Goal: Entertainment & Leisure: Consume media (video, audio)

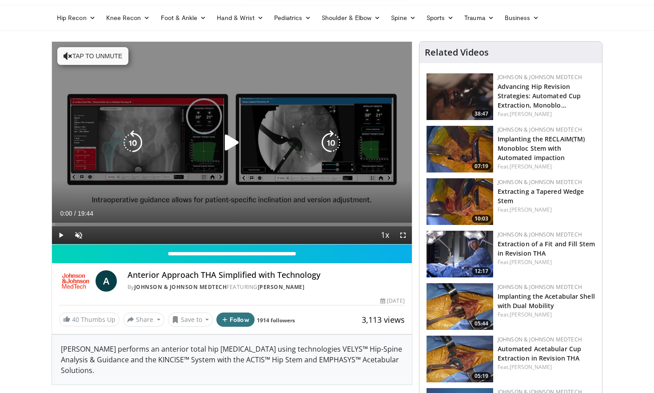
scroll to position [28, 0]
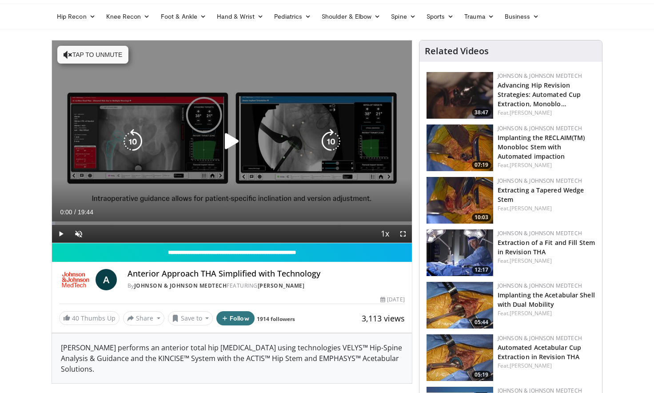
click at [232, 142] on icon "Video Player" at bounding box center [231, 141] width 25 height 25
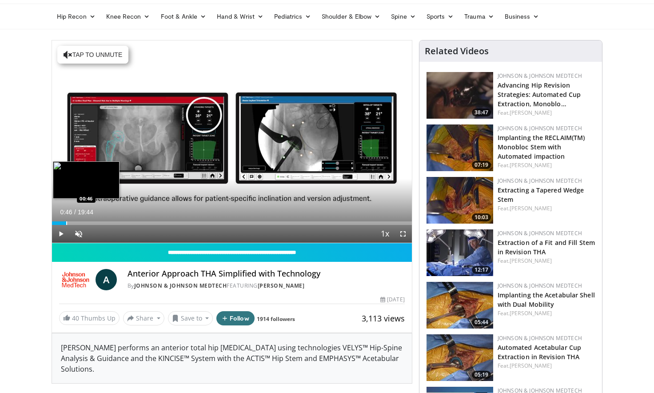
click at [66, 221] on div "Progress Bar" at bounding box center [66, 223] width 1 height 4
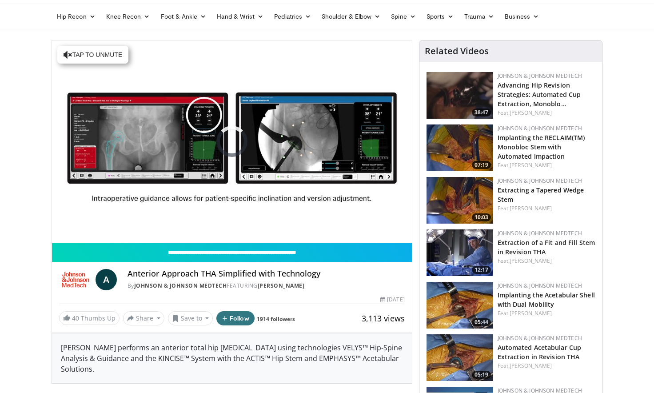
click at [72, 222] on div "10 seconds Tap to unmute" at bounding box center [232, 141] width 360 height 202
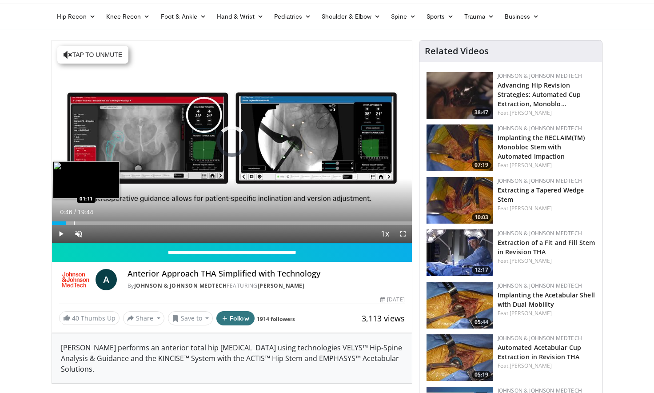
click at [74, 222] on div "Progress Bar" at bounding box center [74, 223] width 1 height 4
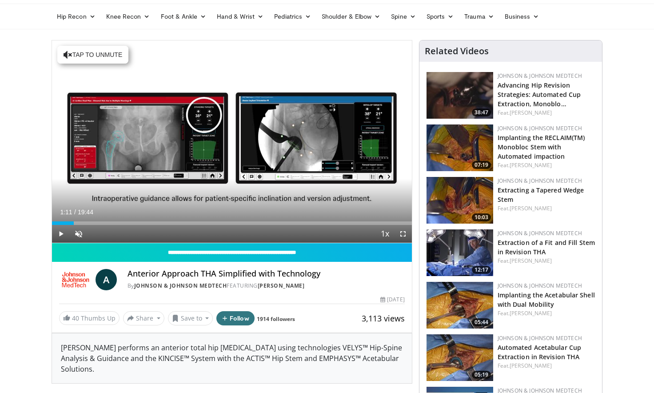
click at [59, 231] on span "Video Player" at bounding box center [61, 234] width 18 height 18
click at [82, 233] on span "Video Player" at bounding box center [79, 234] width 18 height 18
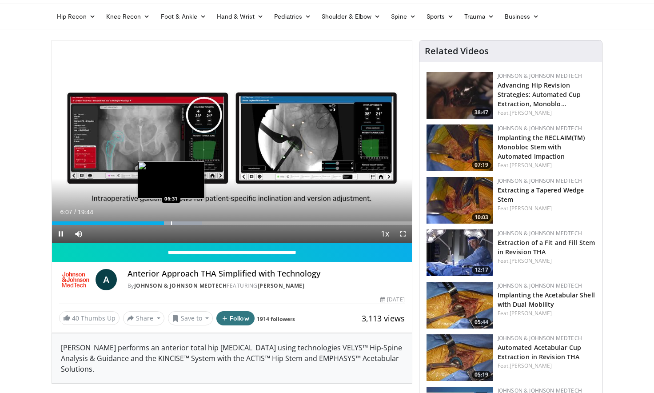
click at [171, 222] on div "Progress Bar" at bounding box center [171, 223] width 1 height 4
click at [179, 222] on div "Progress Bar" at bounding box center [179, 223] width 1 height 4
click at [188, 222] on div "Progress Bar" at bounding box center [188, 223] width 1 height 4
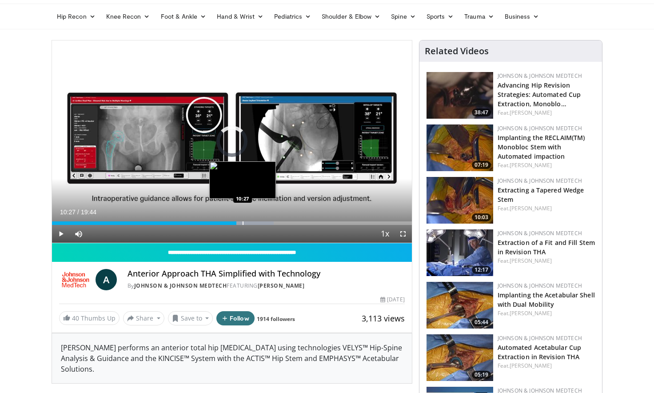
click at [243, 221] on div "Progress Bar" at bounding box center [243, 223] width 1 height 4
click at [250, 221] on div "Progress Bar" at bounding box center [250, 223] width 1 height 4
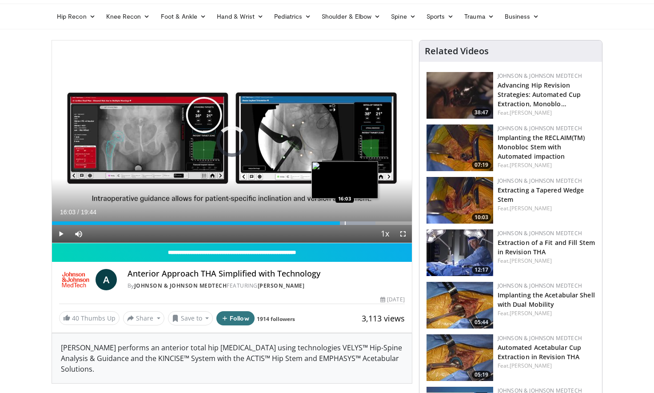
click at [345, 221] on div "Progress Bar" at bounding box center [345, 223] width 1 height 4
click at [349, 221] on div "Progress Bar" at bounding box center [349, 223] width 1 height 4
click at [362, 220] on div "Loaded : 97.65% 16:33 17:00" at bounding box center [232, 220] width 360 height 8
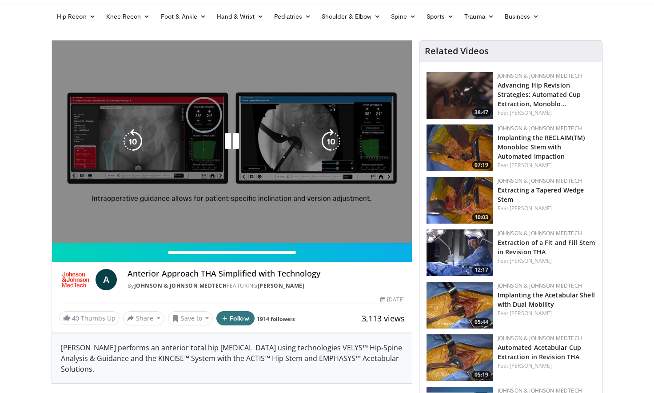
scroll to position [28, 0]
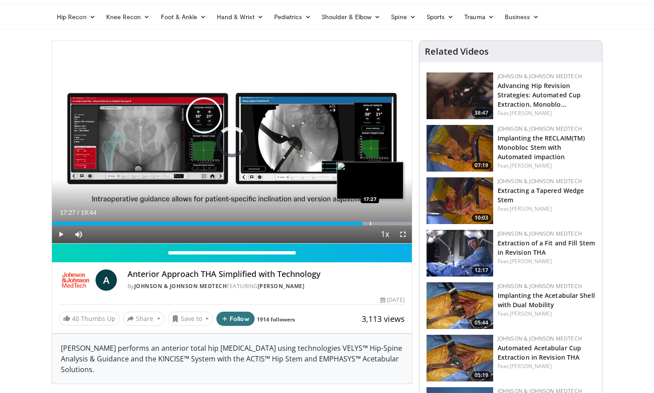
click at [370, 222] on div "Progress Bar" at bounding box center [370, 224] width 1 height 4
click at [382, 222] on div "Progress Bar" at bounding box center [382, 224] width 1 height 4
click at [386, 222] on div "Progress Bar" at bounding box center [386, 224] width 1 height 4
click at [393, 222] on div "Progress Bar" at bounding box center [393, 224] width 1 height 4
click at [398, 222] on div "Progress Bar" at bounding box center [398, 224] width 1 height 4
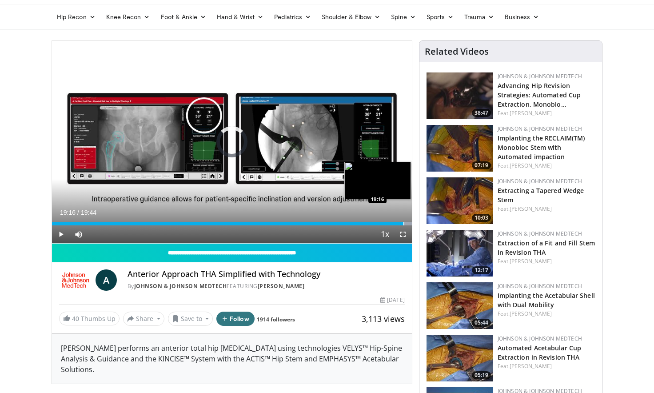
click at [403, 222] on div "Progress Bar" at bounding box center [403, 224] width 1 height 4
